Goal: Transaction & Acquisition: Purchase product/service

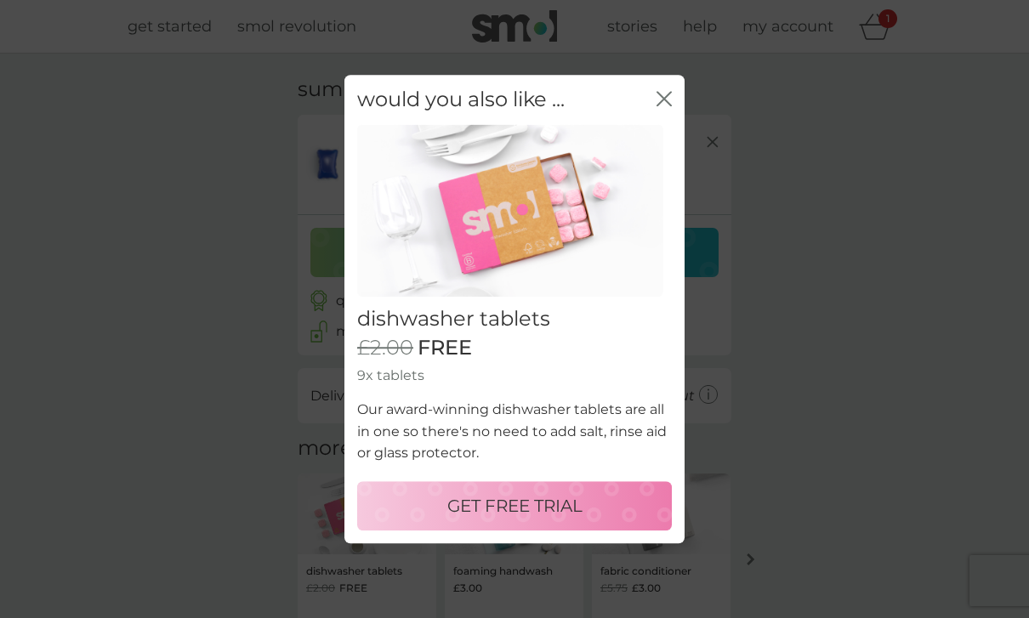
click at [509, 510] on p "GET FREE TRIAL" at bounding box center [514, 505] width 135 height 27
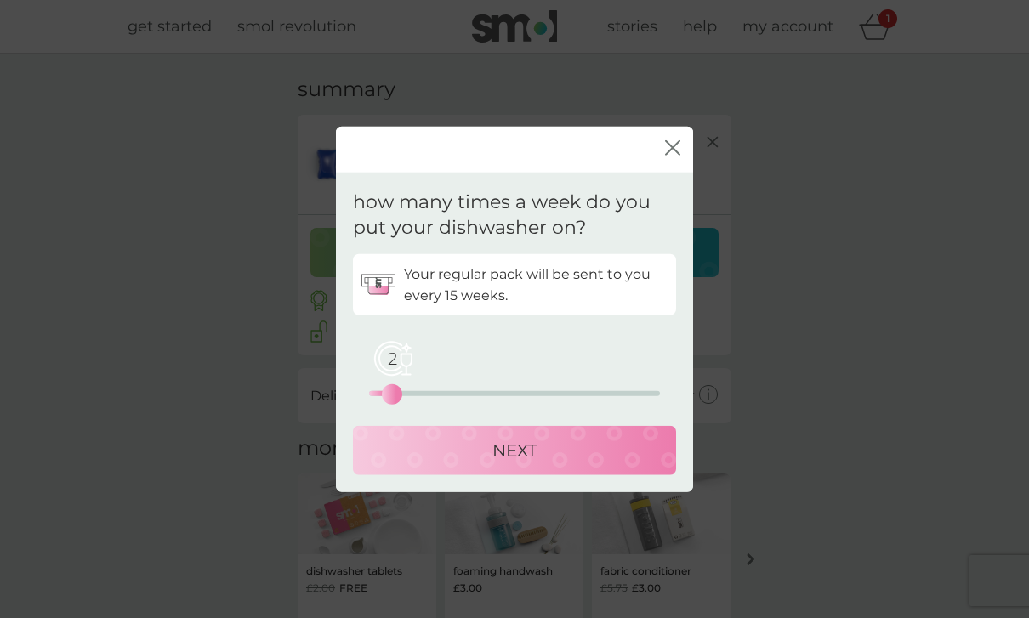
click at [509, 459] on p "NEXT" at bounding box center [514, 450] width 44 height 27
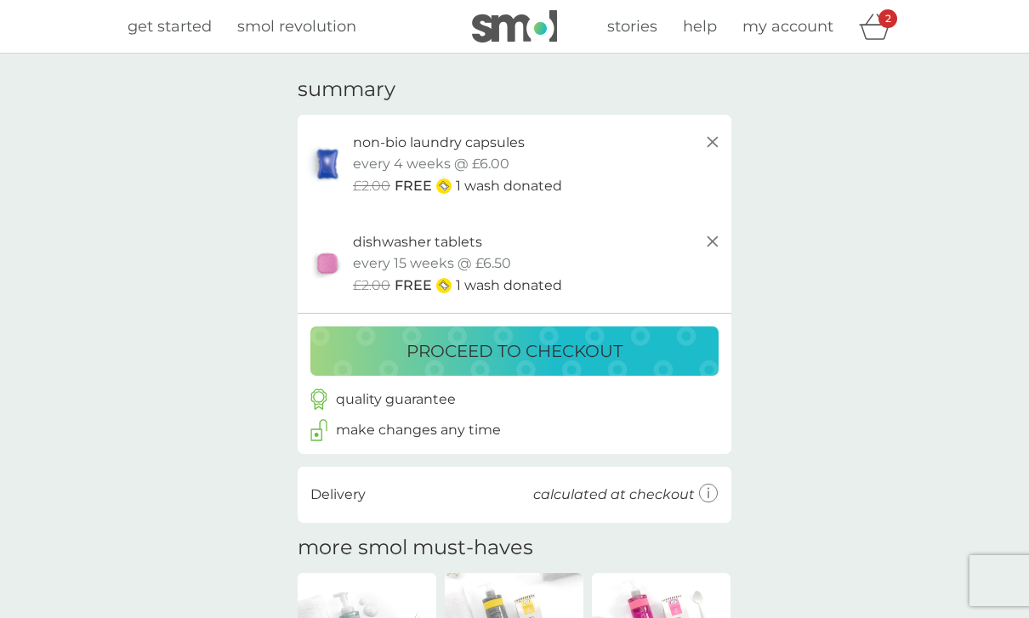
click at [542, 358] on p "proceed to checkout" at bounding box center [515, 351] width 216 height 27
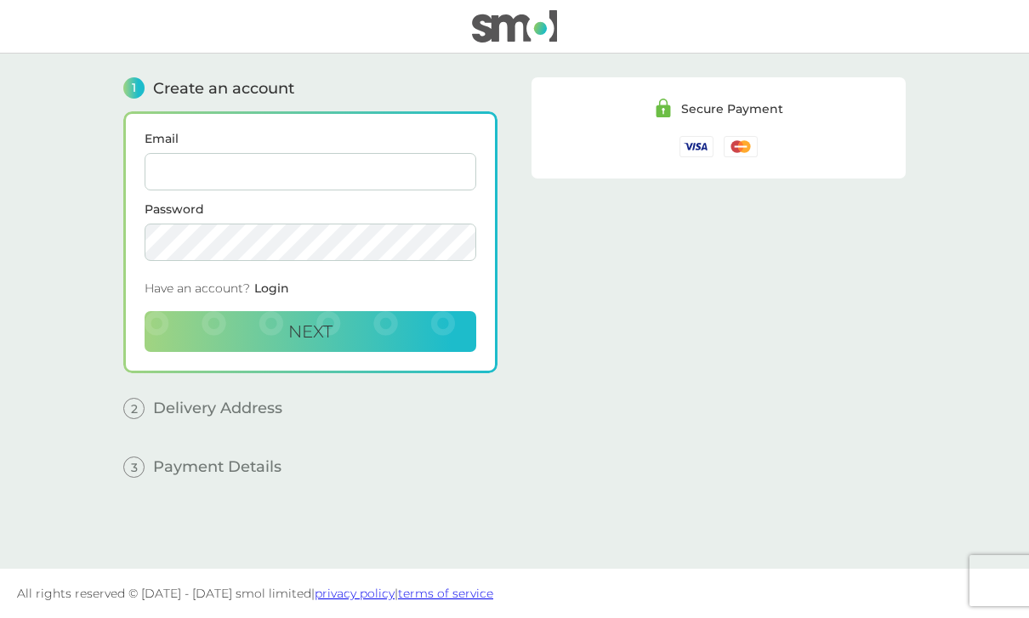
click at [220, 161] on input "Email" at bounding box center [311, 171] width 332 height 37
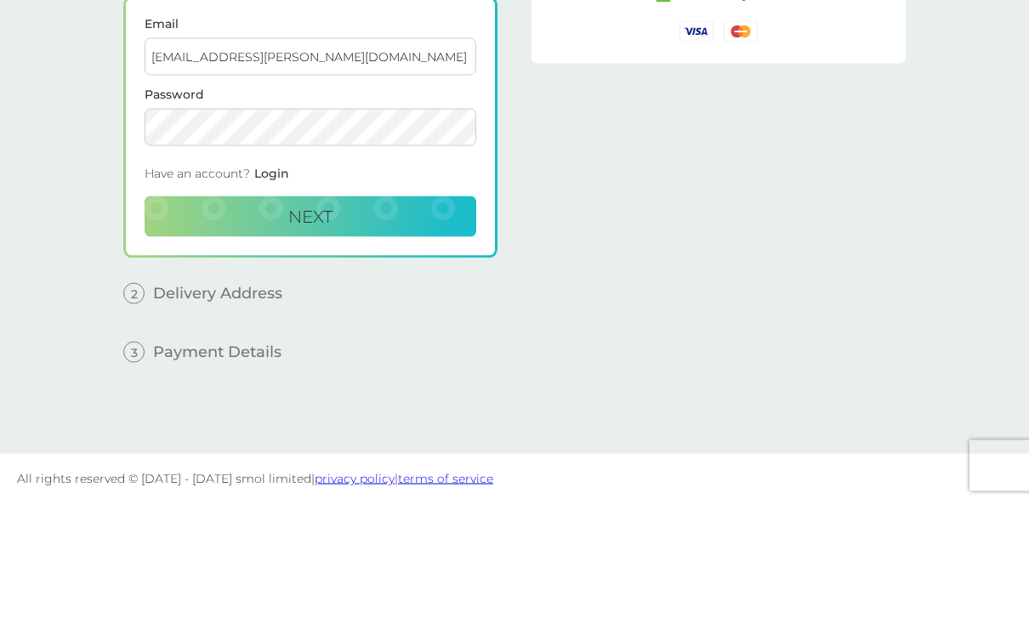
scroll to position [54, 0]
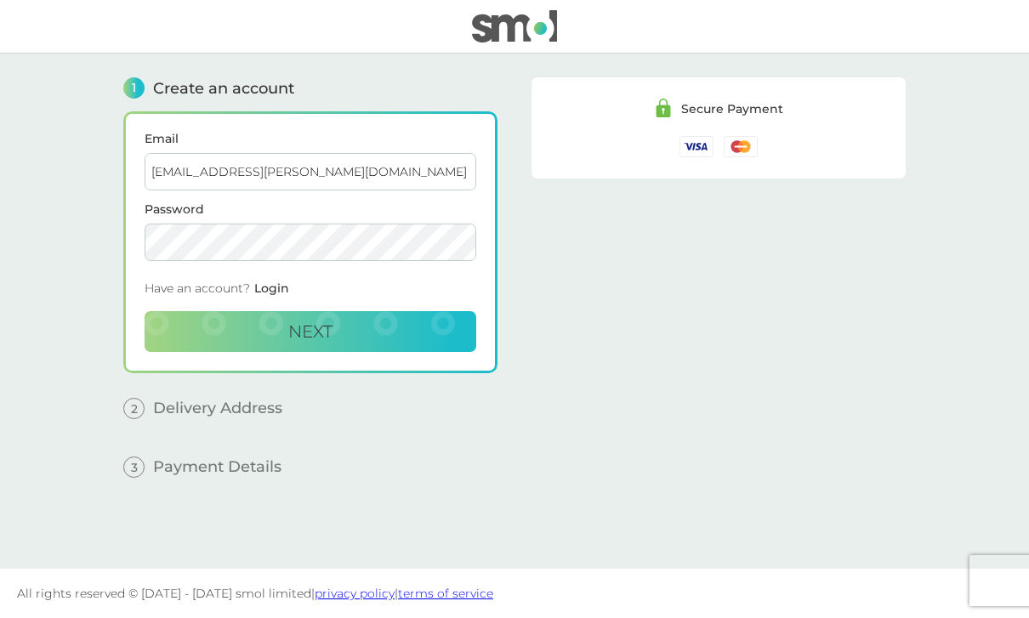
type input "[EMAIL_ADDRESS][DOMAIN_NAME]"
click at [407, 311] on button "Next" at bounding box center [311, 331] width 332 height 41
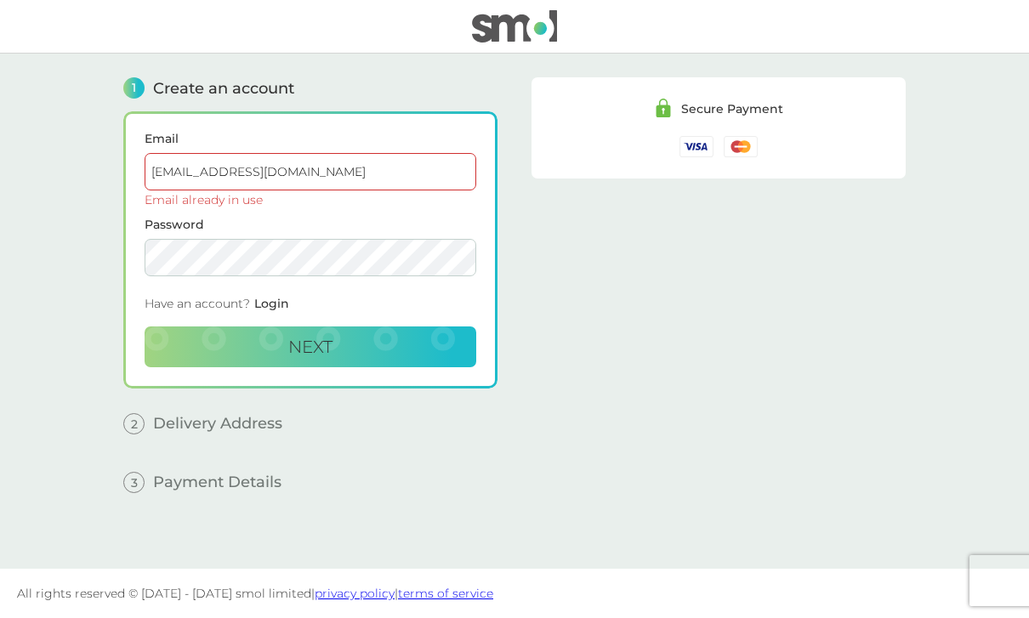
click at [334, 327] on button "Next" at bounding box center [311, 347] width 332 height 41
click at [287, 296] on span "Login" at bounding box center [271, 303] width 35 height 15
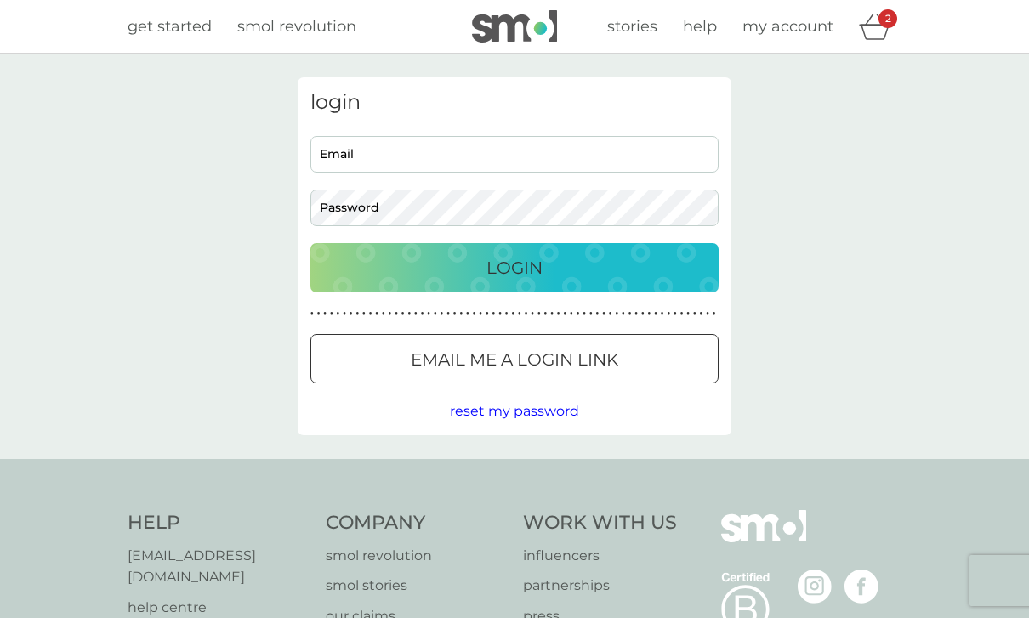
click at [344, 137] on input "Email" at bounding box center [514, 154] width 408 height 37
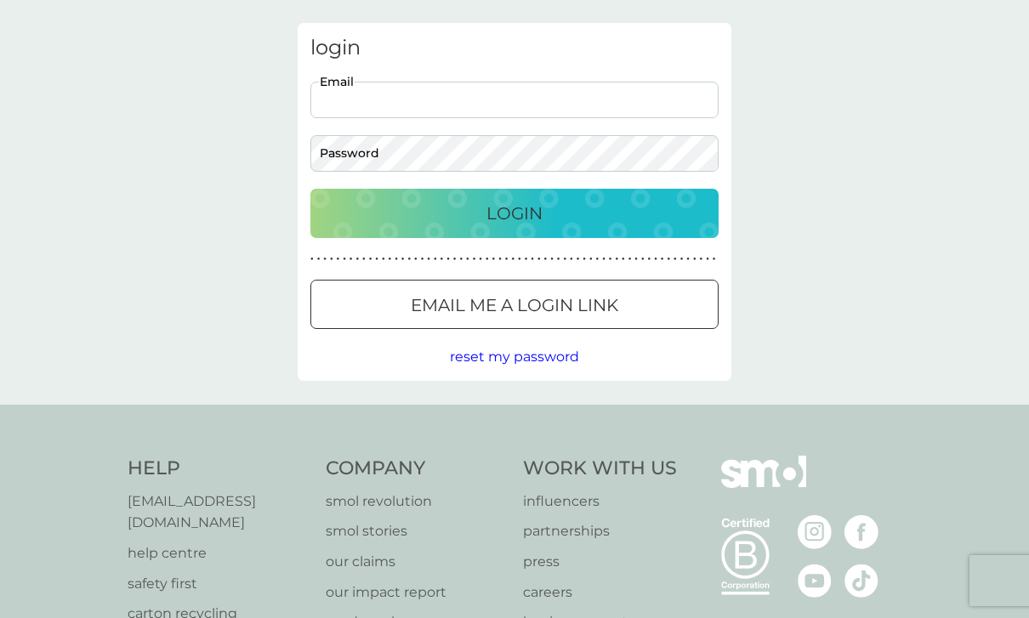
type input "[EMAIL_ADDRESS][DOMAIN_NAME]"
click at [515, 213] on button "Login" at bounding box center [514, 213] width 408 height 49
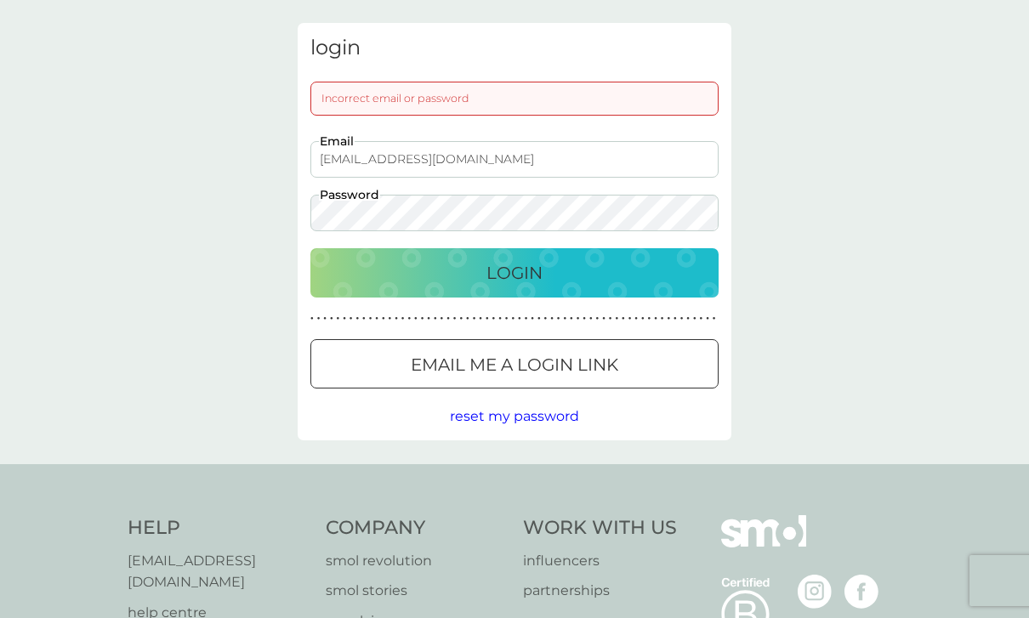
click at [473, 418] on span "reset my password" at bounding box center [514, 416] width 129 height 16
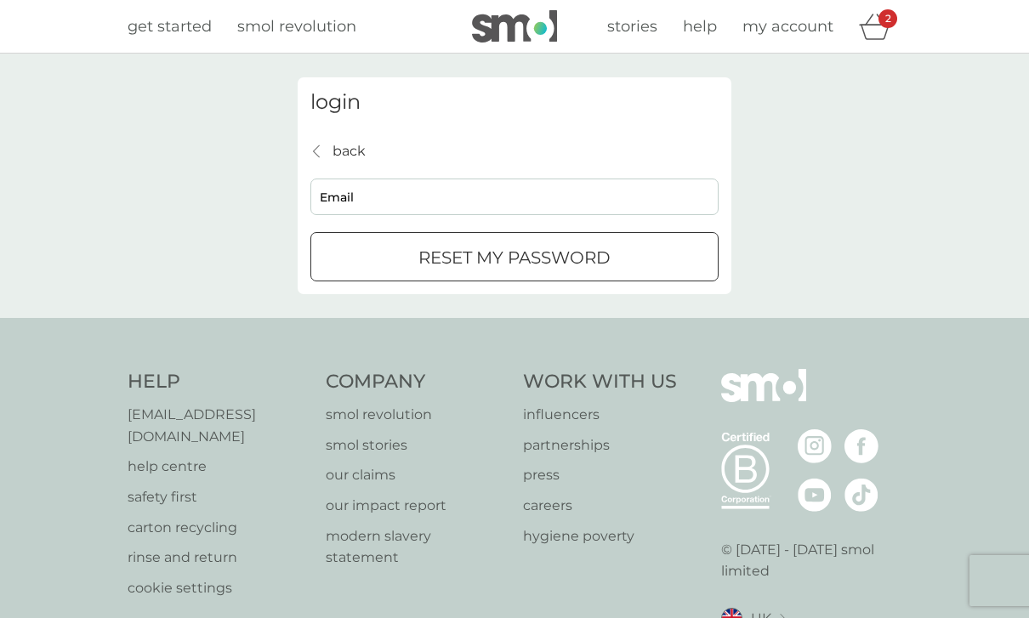
click at [336, 200] on input "Email" at bounding box center [514, 197] width 408 height 37
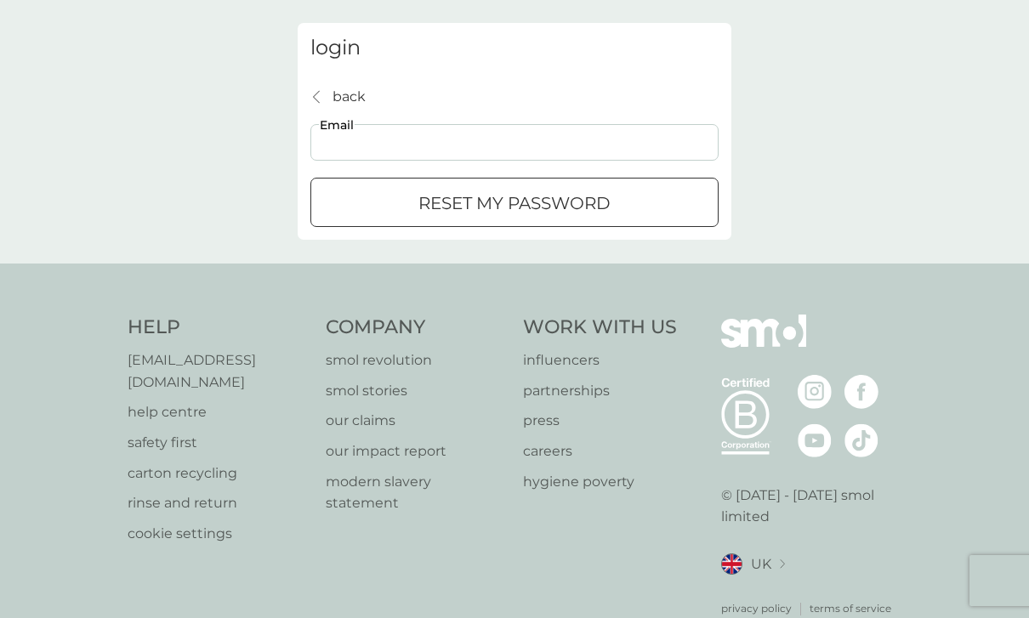
click at [334, 147] on input "Email" at bounding box center [514, 142] width 408 height 37
type input "[EMAIL_ADDRESS][DOMAIN_NAME]"
click at [336, 213] on div "reset my password" at bounding box center [514, 203] width 407 height 27
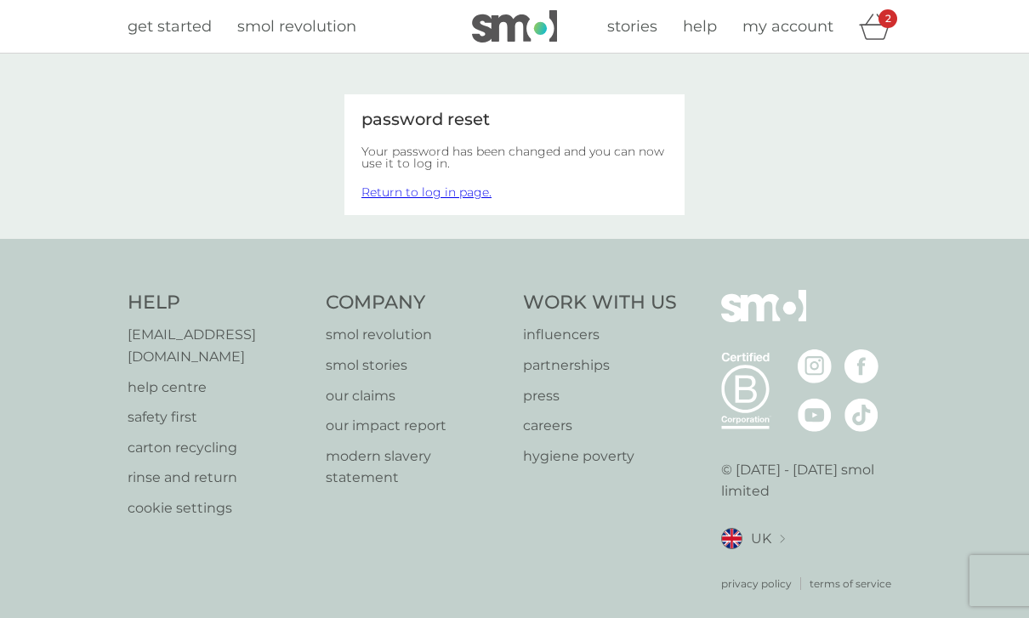
click at [883, 23] on div "2" at bounding box center [888, 18] width 19 height 19
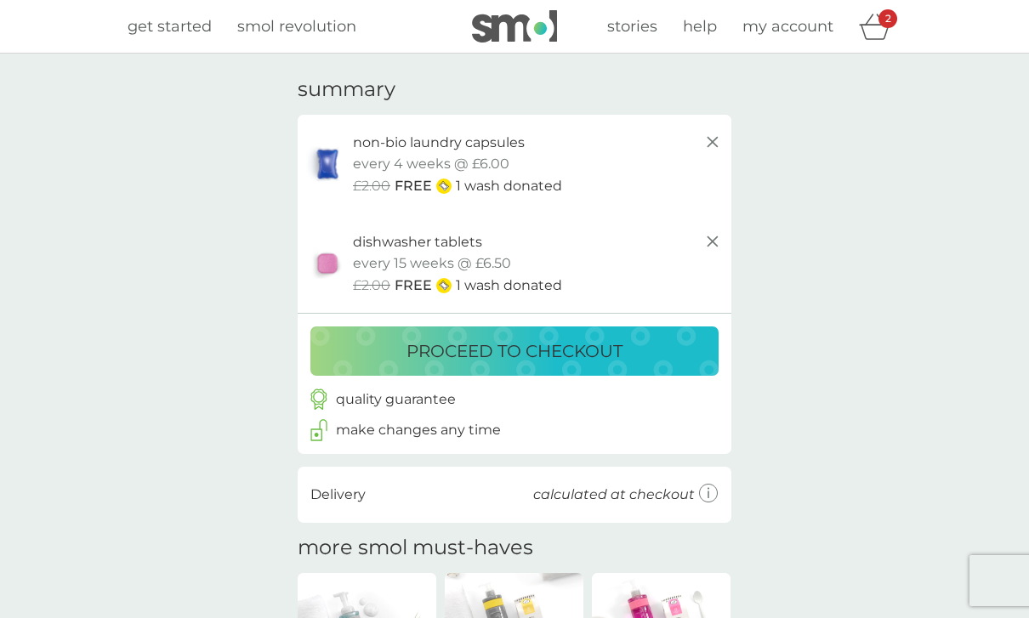
click at [463, 353] on p "proceed to checkout" at bounding box center [515, 351] width 216 height 27
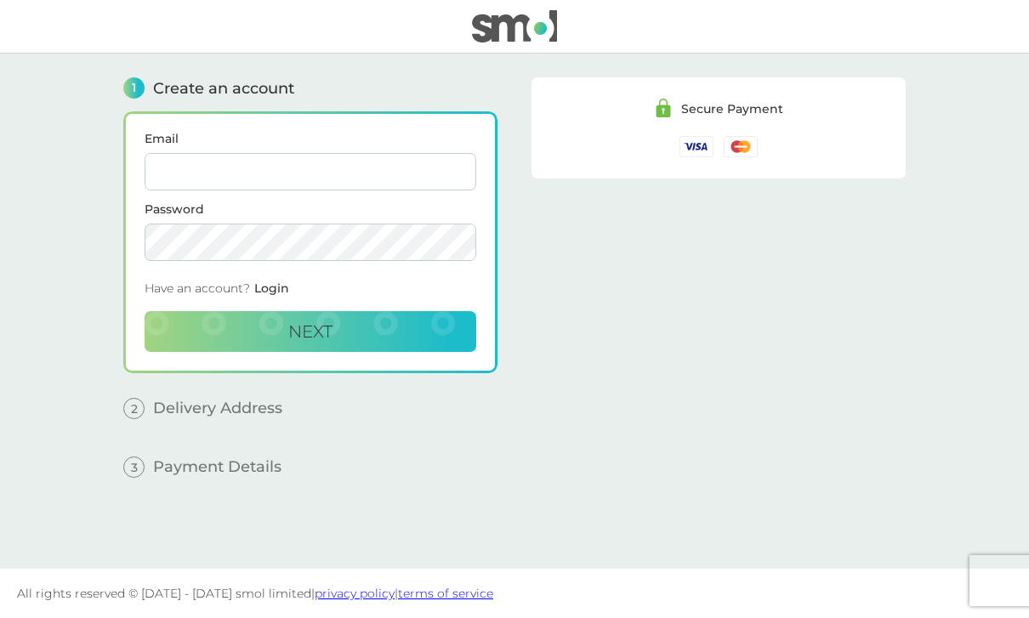
click at [230, 176] on input "Email" at bounding box center [311, 171] width 332 height 37
type input "[EMAIL_ADDRESS][DOMAIN_NAME]"
click at [317, 338] on span "Next" at bounding box center [310, 331] width 44 height 20
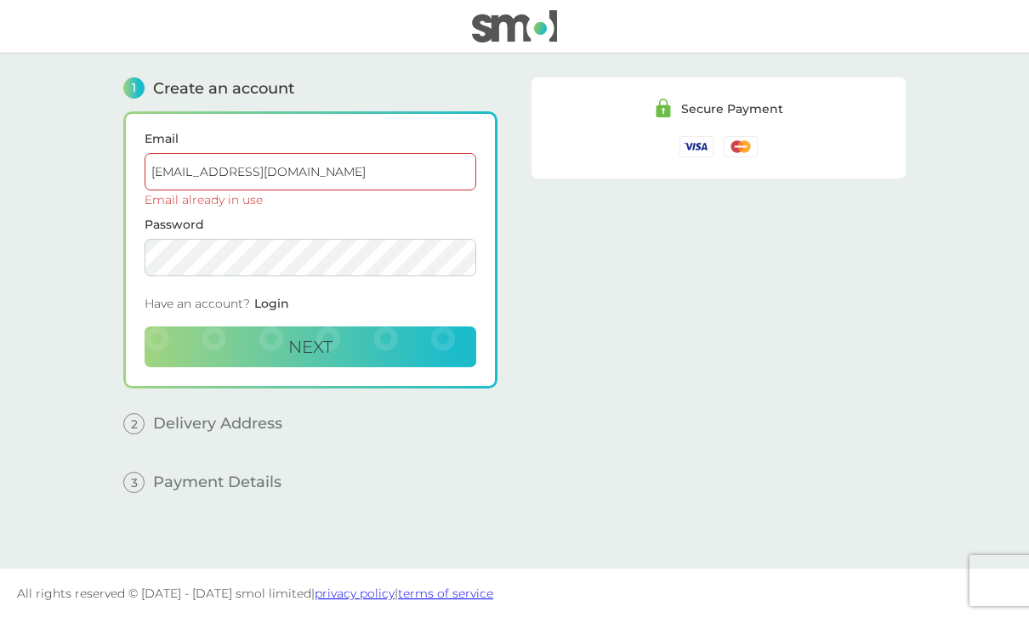
scroll to position [30, 0]
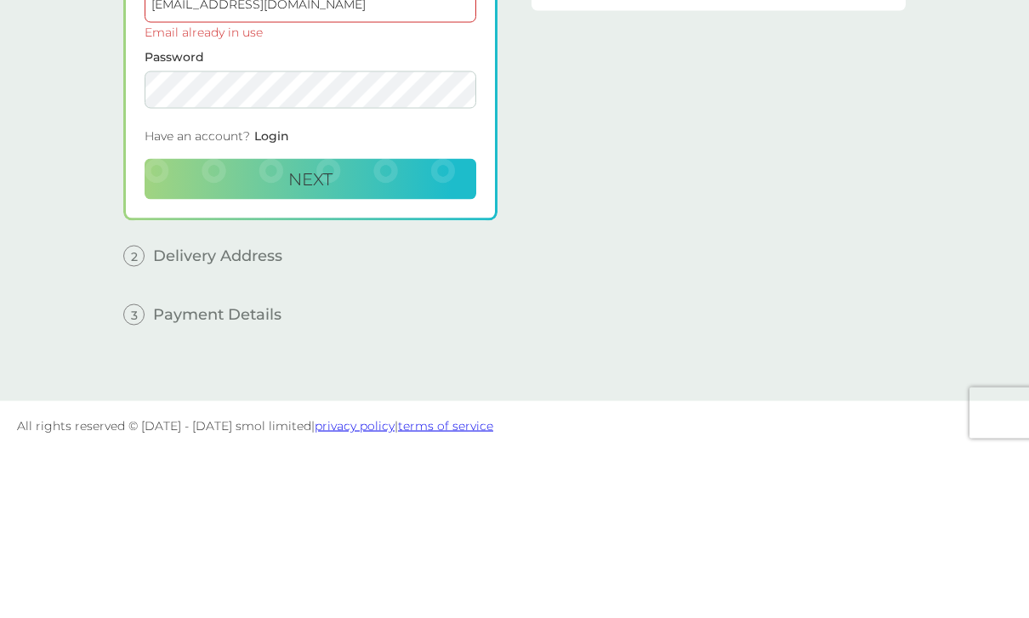
click at [282, 296] on span "Login" at bounding box center [271, 303] width 35 height 15
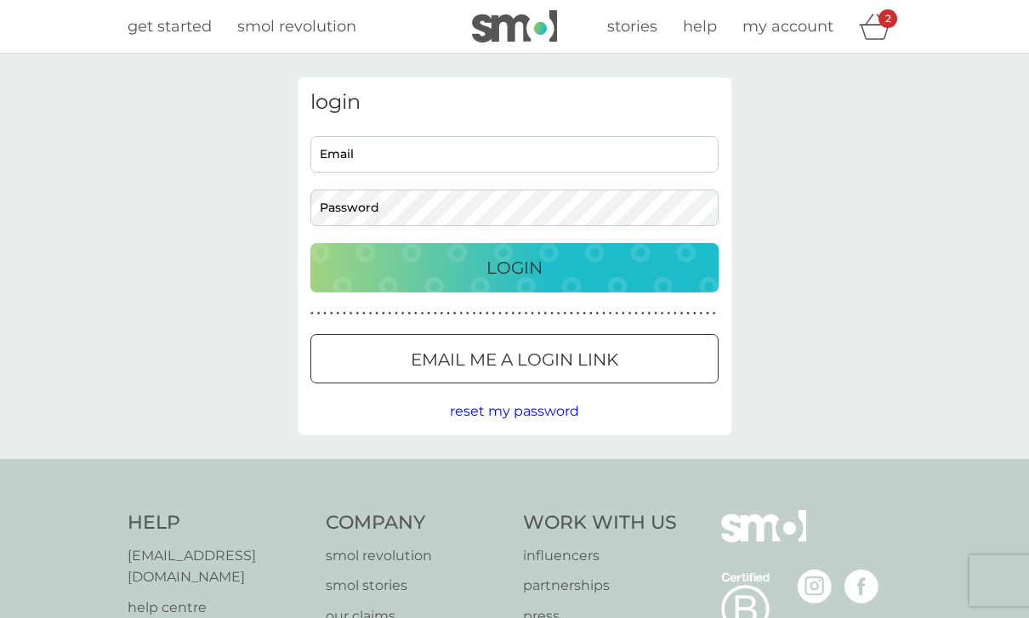
click at [350, 146] on input "Email" at bounding box center [514, 154] width 408 height 37
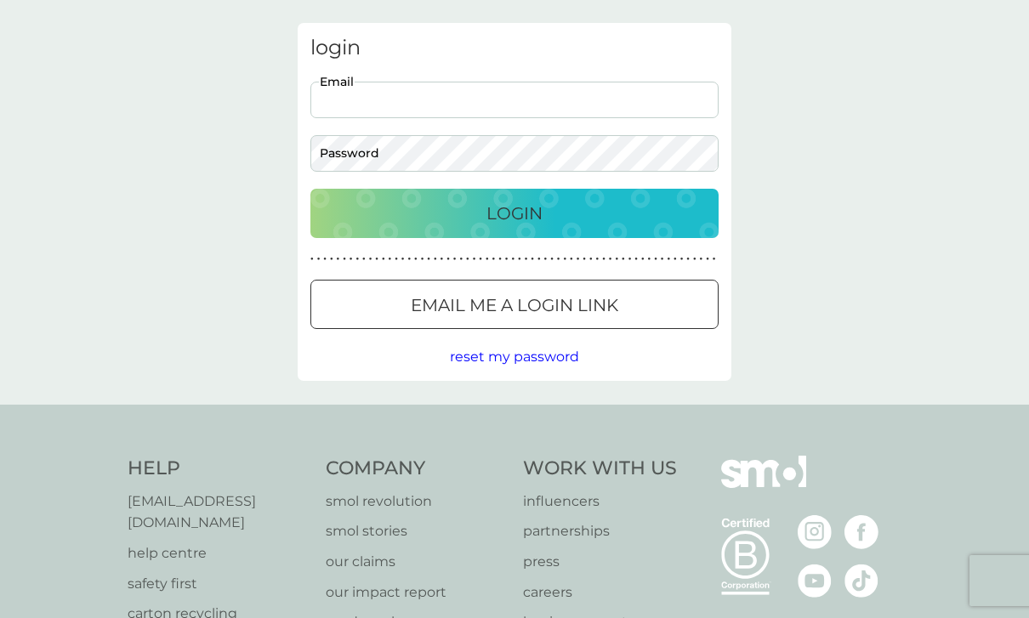
type input "[EMAIL_ADDRESS][DOMAIN_NAME]"
click at [580, 225] on div "Login" at bounding box center [514, 213] width 374 height 27
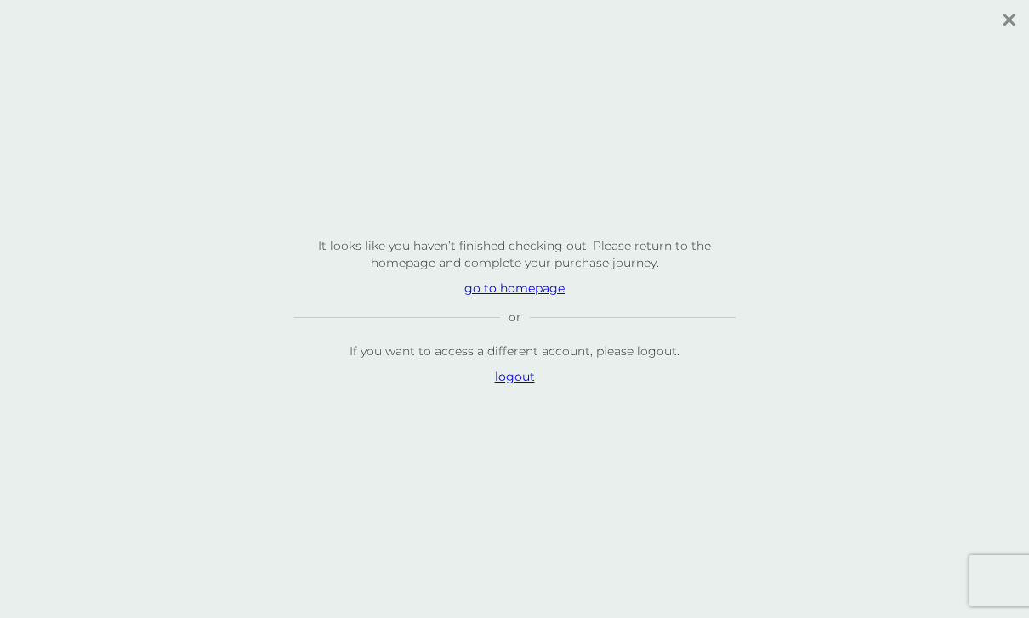
click at [493, 297] on p "go to homepage" at bounding box center [514, 288] width 442 height 17
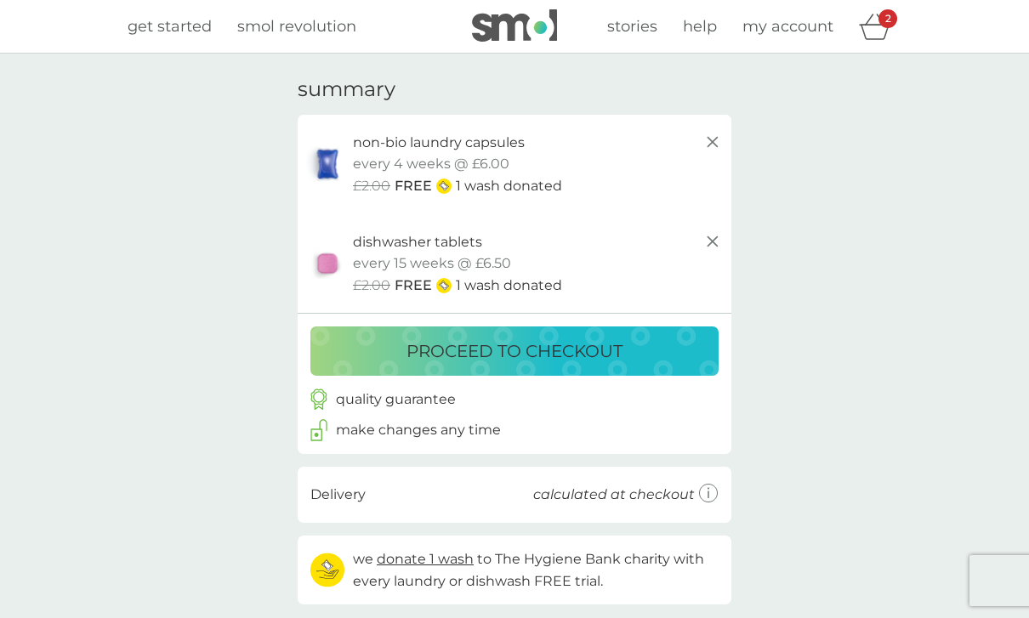
click at [520, 360] on p "proceed to checkout" at bounding box center [515, 351] width 216 height 27
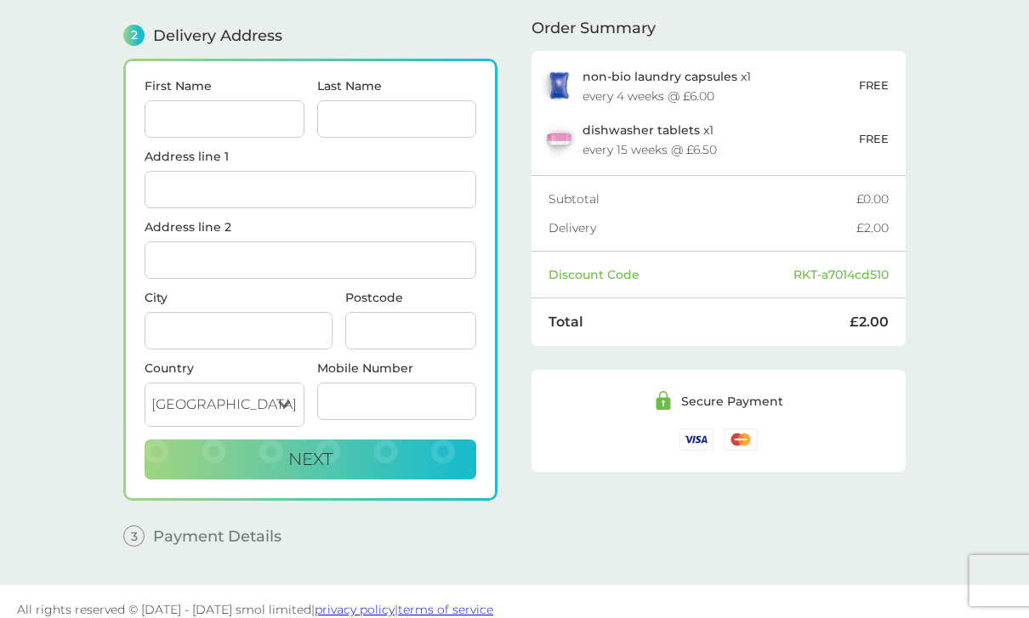
scroll to position [227, 0]
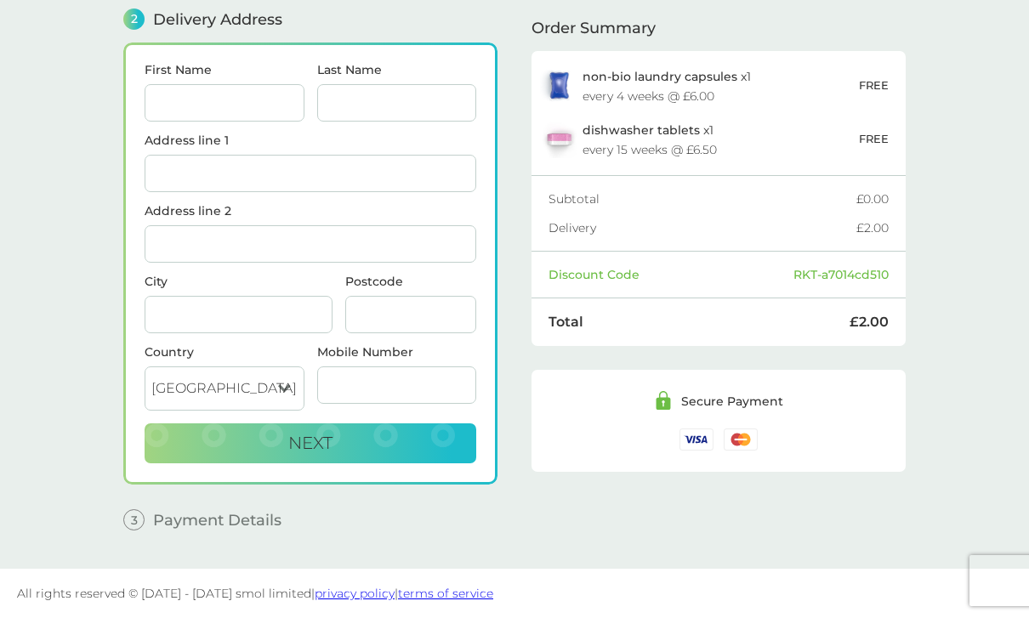
click at [197, 92] on input "First Name" at bounding box center [225, 102] width 160 height 37
type input "Devia"
type input "[PERSON_NAME]"
type input "[STREET_ADDRESS][PERSON_NAME]"
type input "[PERSON_NAME][GEOGRAPHIC_DATA], [GEOGRAPHIC_DATA]"
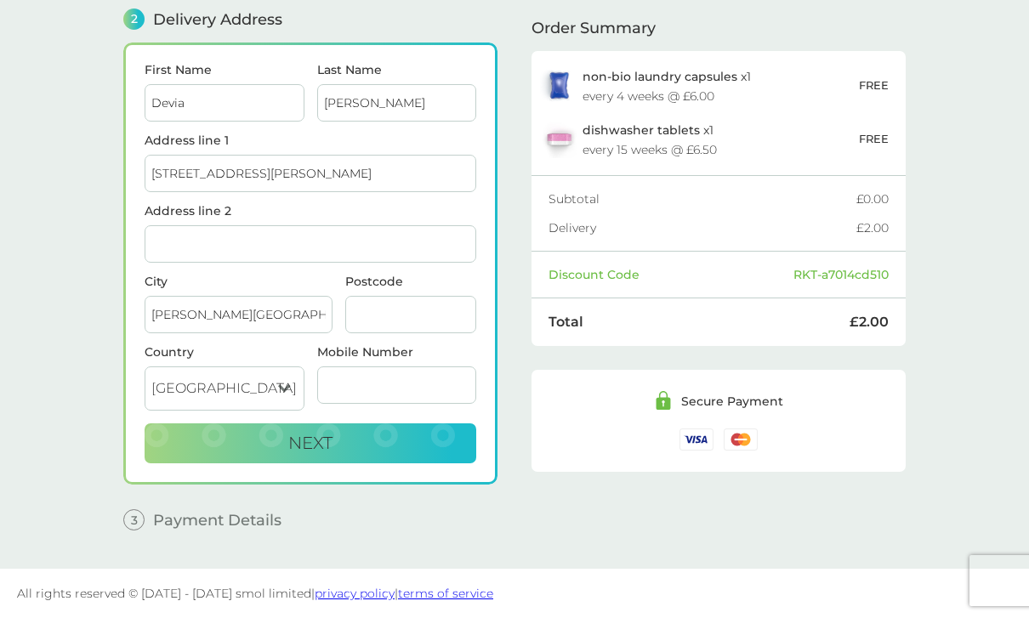
type input "B73 6UL"
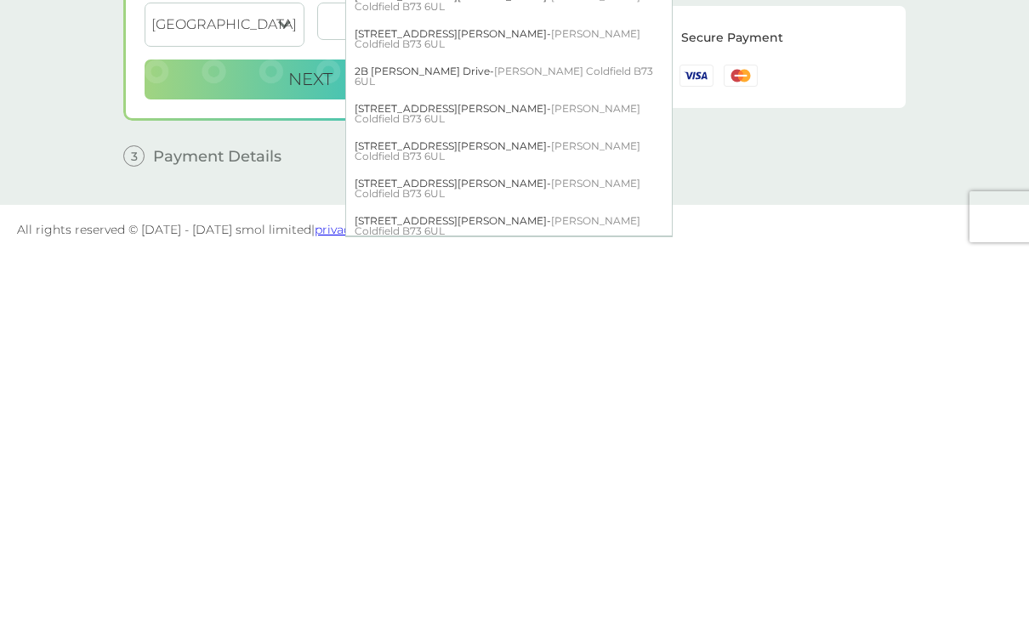
type input "[PERSON_NAME] Coldfield"
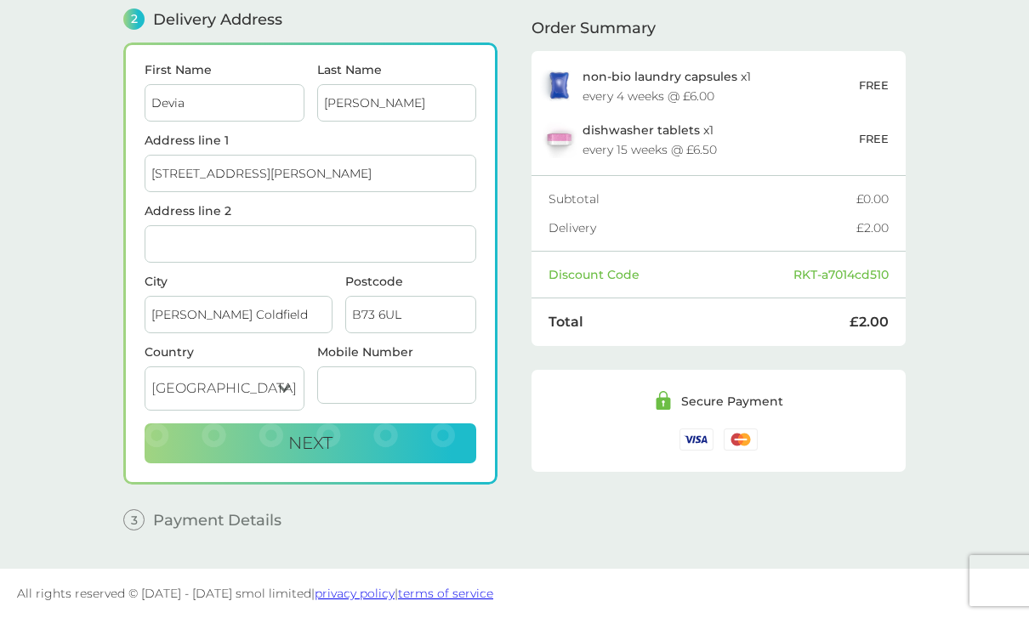
click at [378, 388] on input "Mobile Number" at bounding box center [397, 385] width 160 height 37
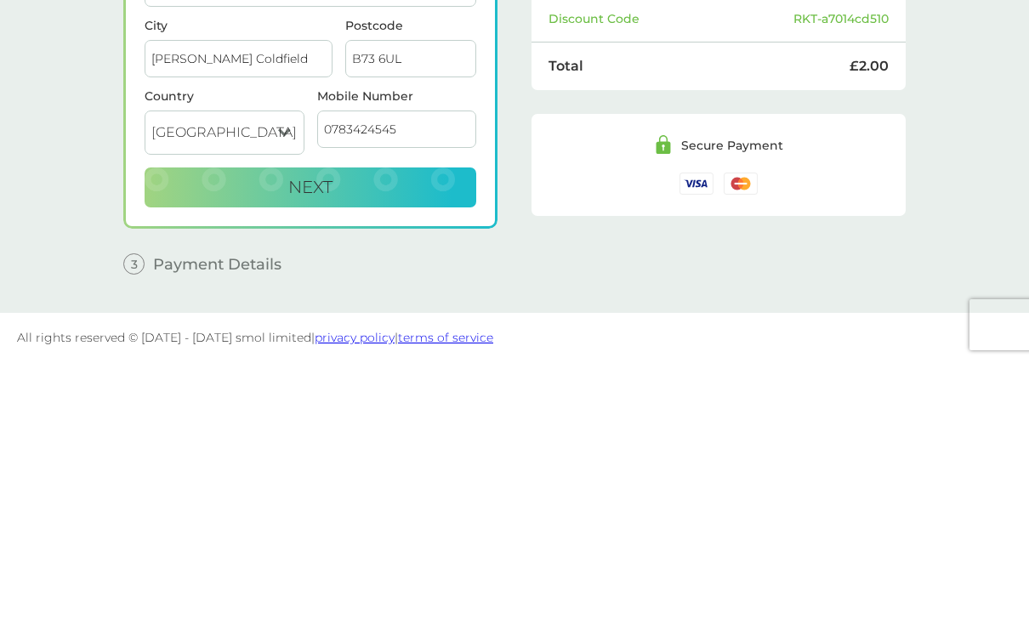
type input "07834245451"
click at [213, 424] on button "Next" at bounding box center [311, 444] width 332 height 41
checkbox input "true"
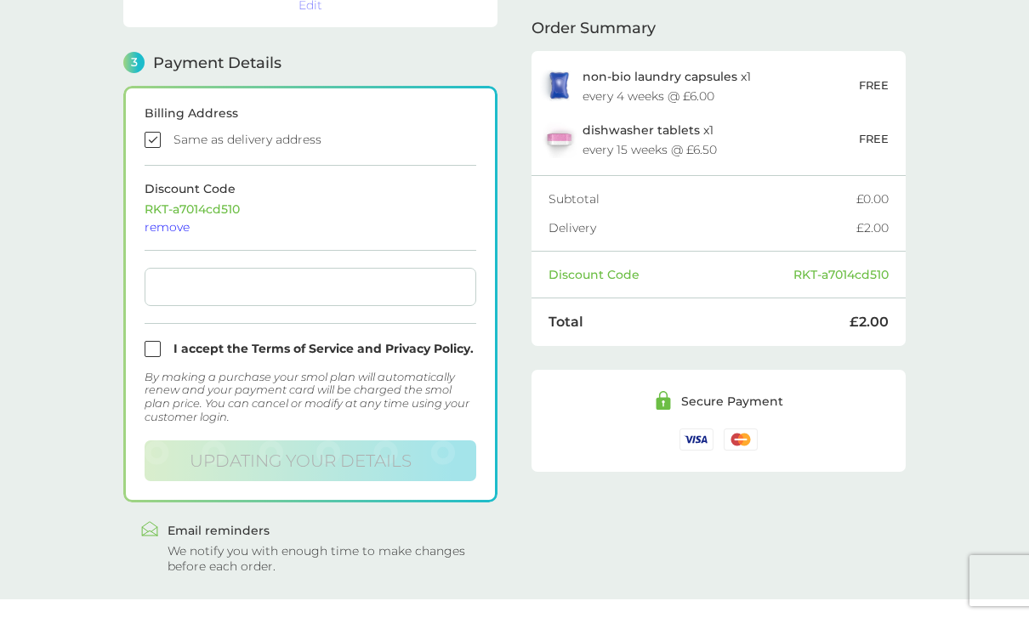
scroll to position [470, 0]
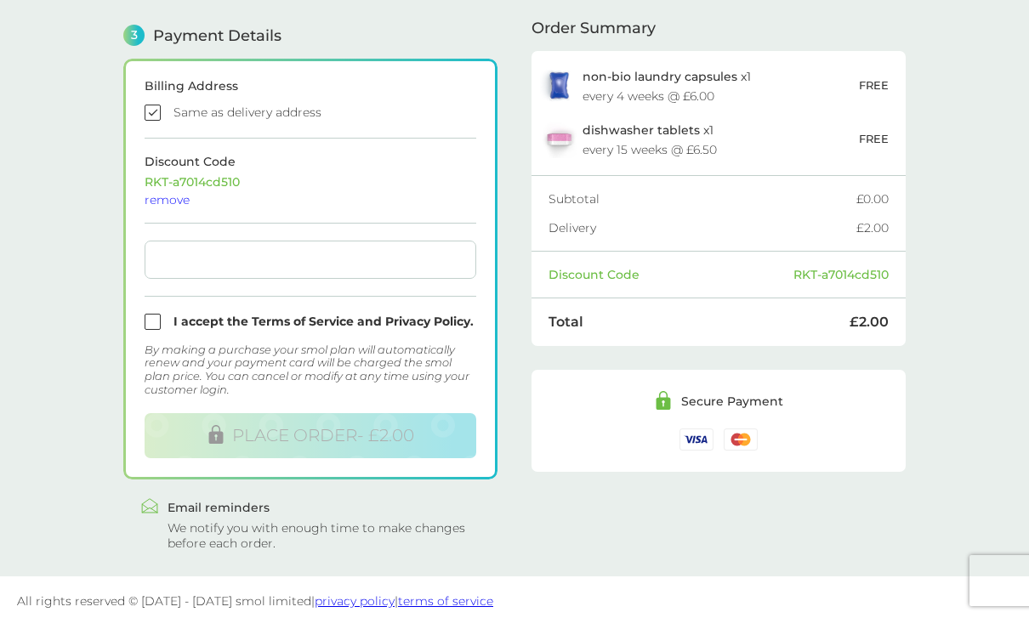
click at [287, 268] on div at bounding box center [311, 260] width 332 height 38
